Goal: Task Accomplishment & Management: Use online tool/utility

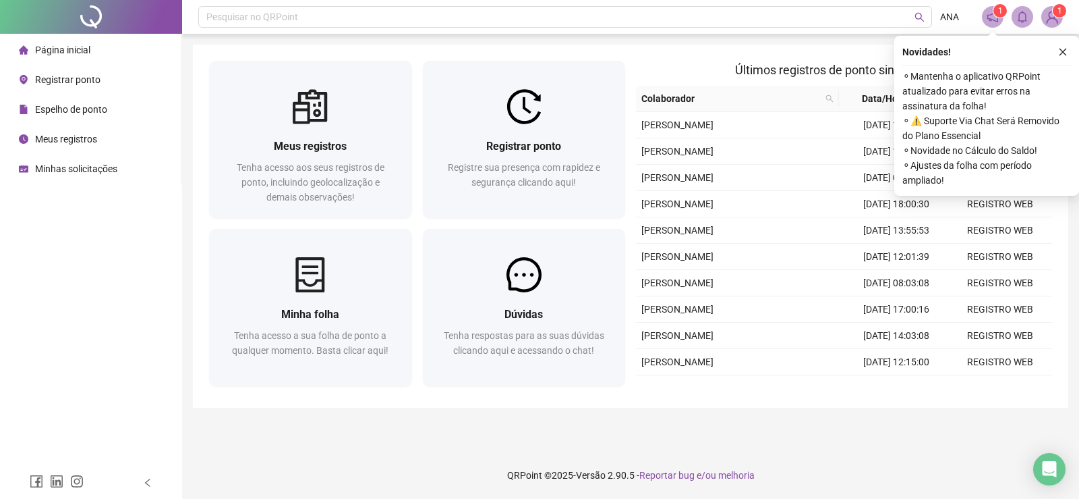
click at [94, 80] on span "Registrar ponto" at bounding box center [67, 79] width 65 height 11
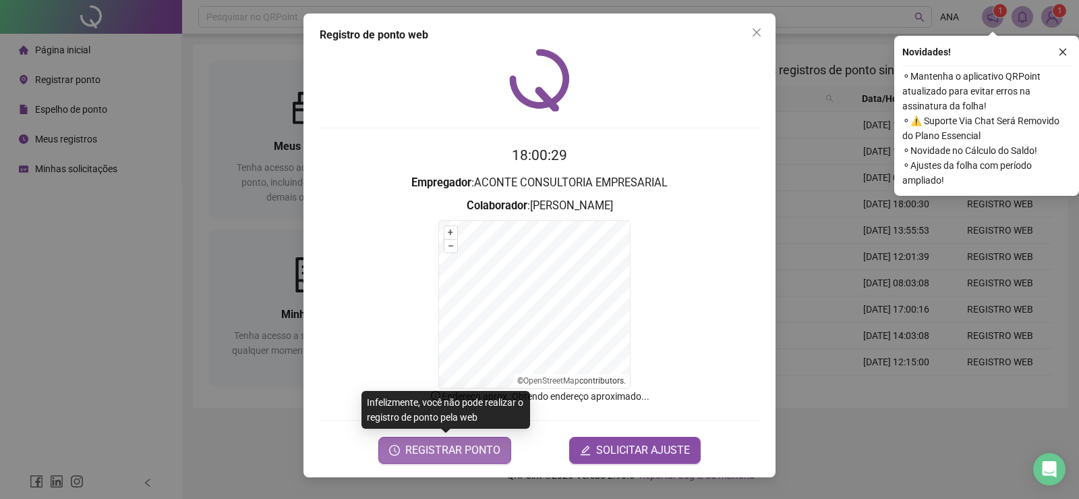
click at [469, 449] on span "REGISTRAR PONTO" at bounding box center [452, 450] width 95 height 16
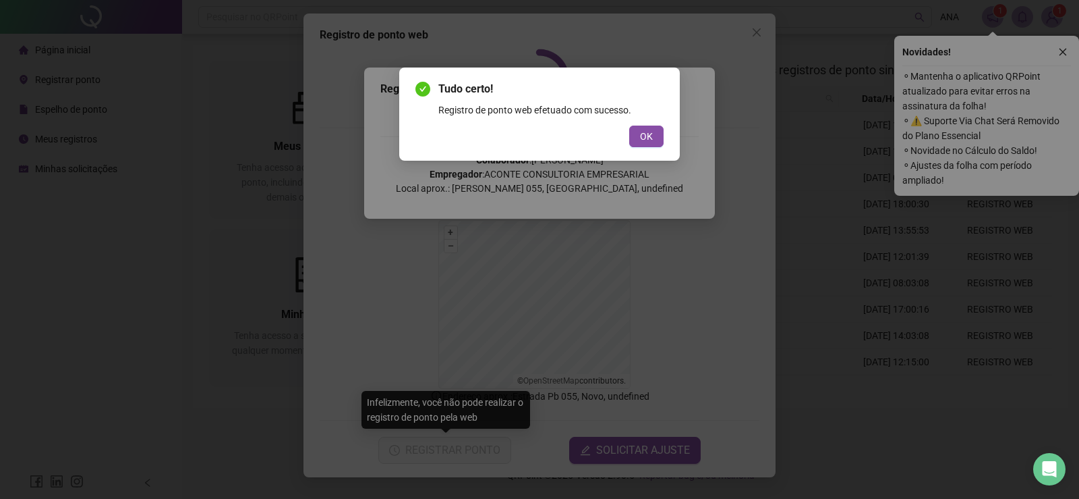
click at [648, 147] on div "Tudo certo! Registro de ponto web efetuado com sucesso. OK" at bounding box center [539, 113] width 281 height 93
click at [648, 144] on button "OK" at bounding box center [646, 136] width 34 height 22
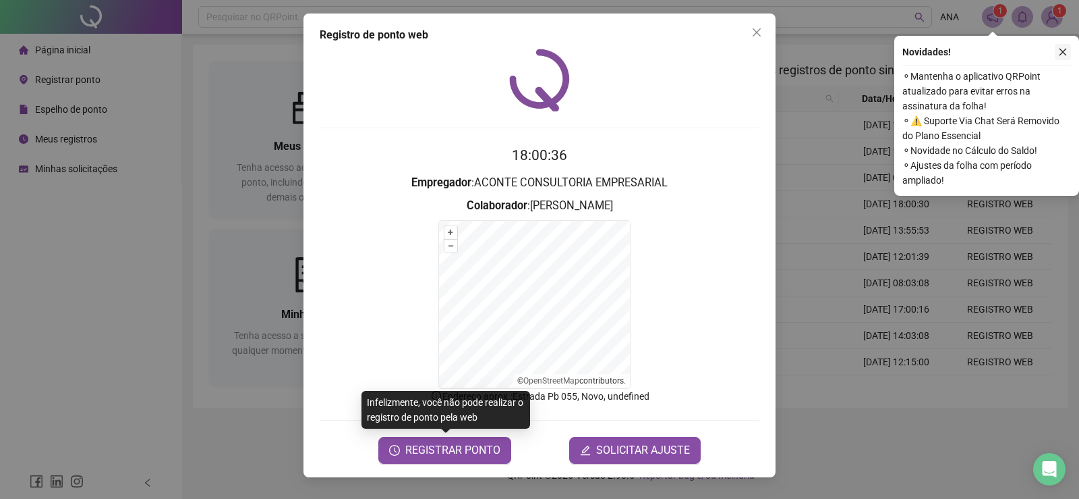
click at [1066, 46] on button "button" at bounding box center [1063, 52] width 16 height 16
